Goal: Check status: Check status

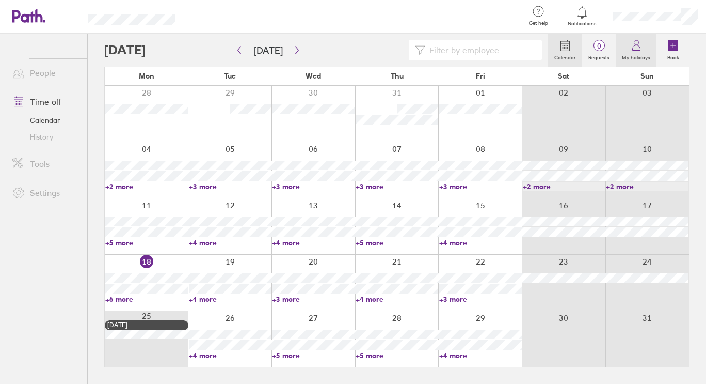
click at [636, 50] on icon at bounding box center [636, 47] width 8 height 5
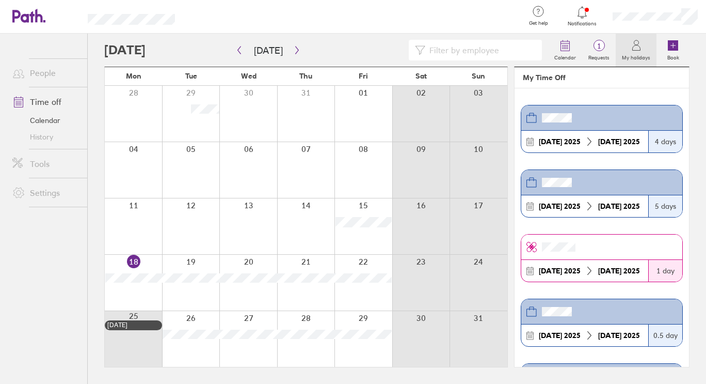
click at [565, 207] on div "[DATE]" at bounding box center [560, 206] width 50 height 8
